Goal: Task Accomplishment & Management: Complete application form

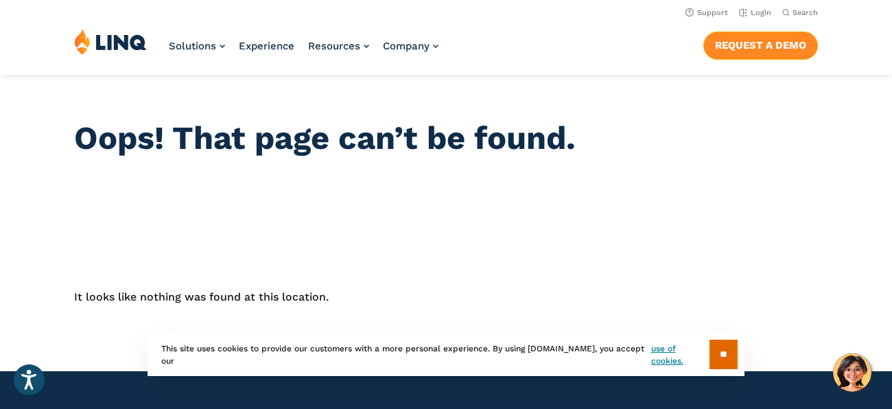
click at [737, 46] on link "Request a Demo" at bounding box center [760, 45] width 115 height 27
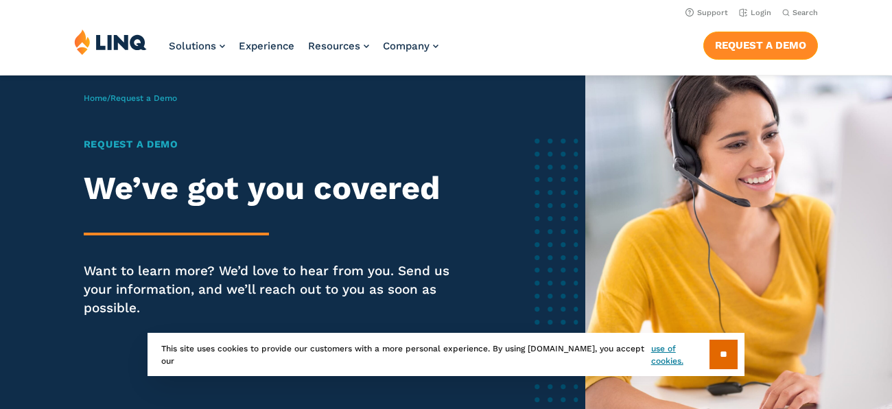
click at [742, 49] on link "Request a Demo" at bounding box center [760, 45] width 115 height 27
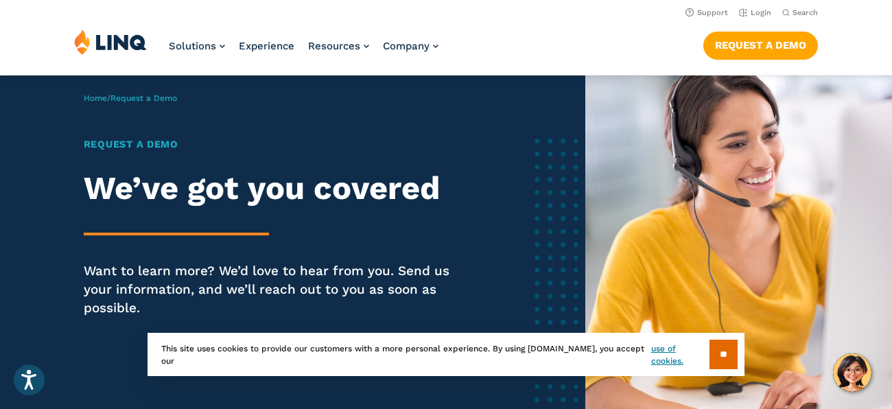
click at [725, 370] on div "** This site uses cookies to provide our customers with a more personal experie…" at bounding box center [446, 354] width 597 height 43
click at [721, 353] on input "**" at bounding box center [724, 355] width 28 height 30
